Goal: Information Seeking & Learning: Learn about a topic

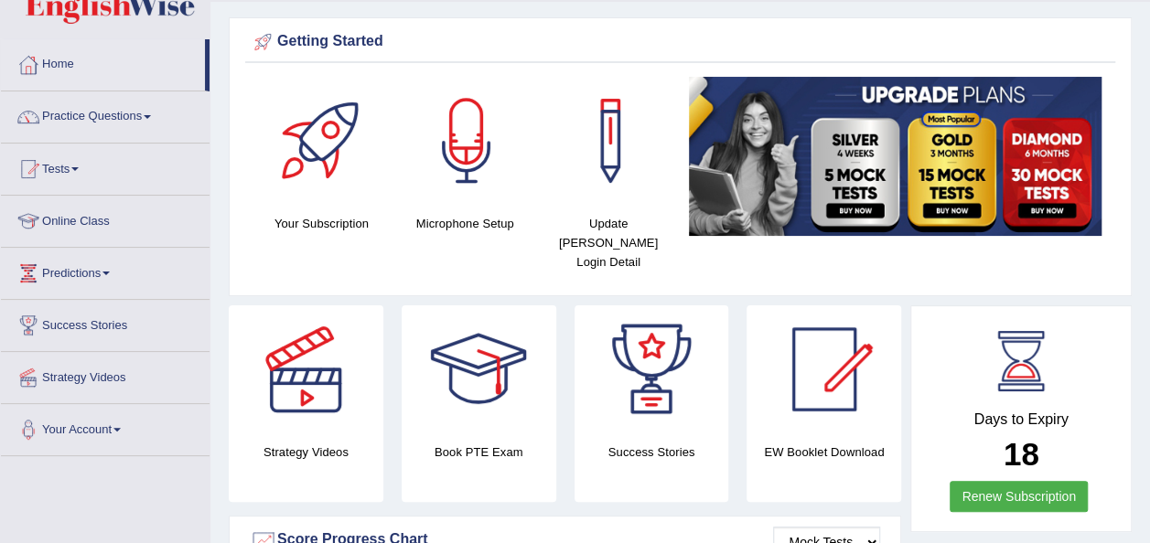
scroll to position [54, 0]
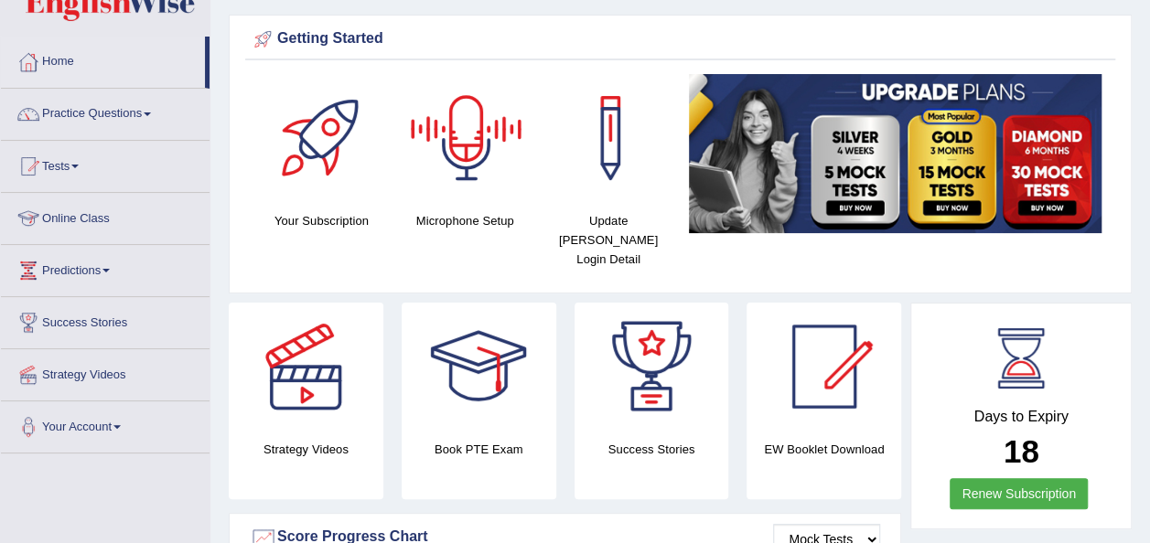
click at [104, 214] on link "Online Class" at bounding box center [105, 216] width 209 height 46
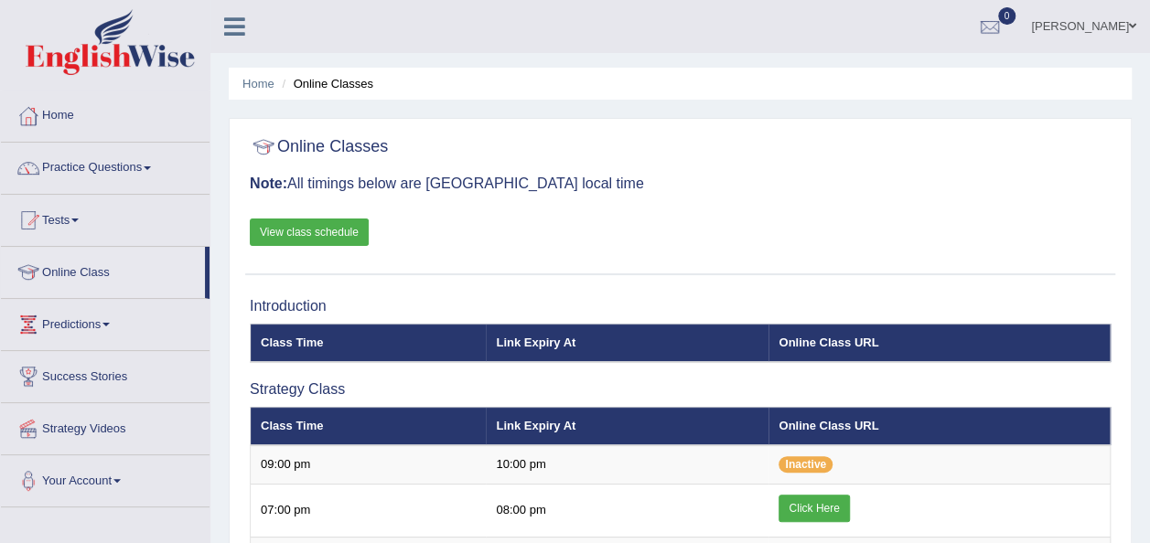
click at [316, 237] on link "View class schedule" at bounding box center [309, 232] width 119 height 27
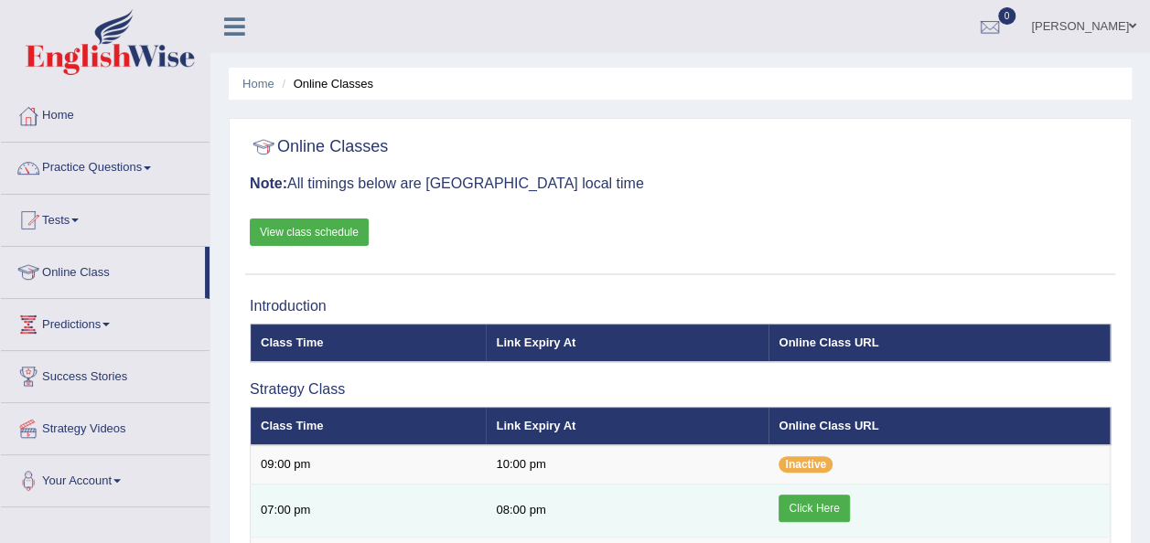
click at [824, 503] on link "Click Here" at bounding box center [813, 508] width 70 height 27
